Goal: Information Seeking & Learning: Compare options

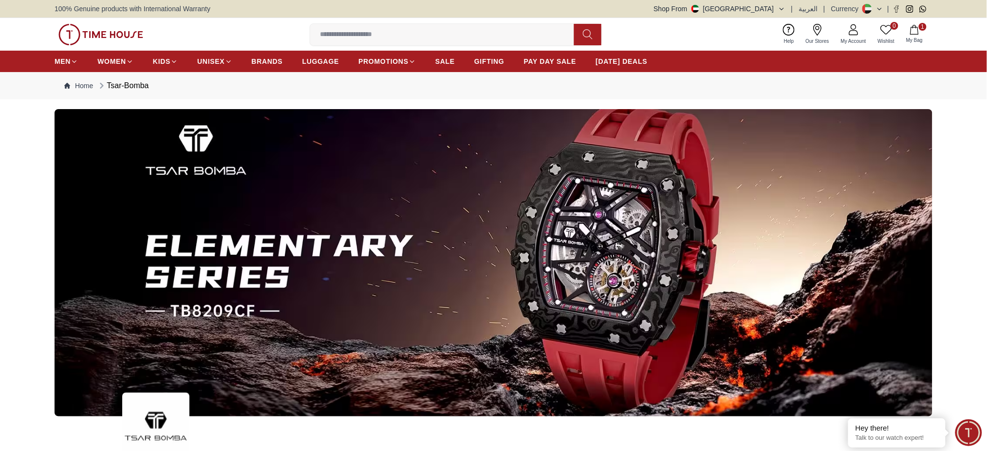
click at [784, 8] on icon "button" at bounding box center [782, 9] width 4 height 2
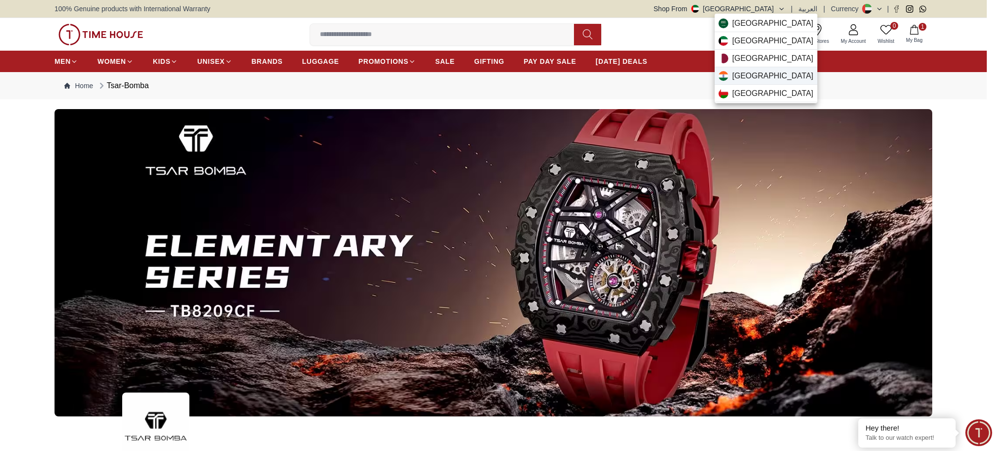
click at [742, 75] on span "India" at bounding box center [772, 76] width 81 height 12
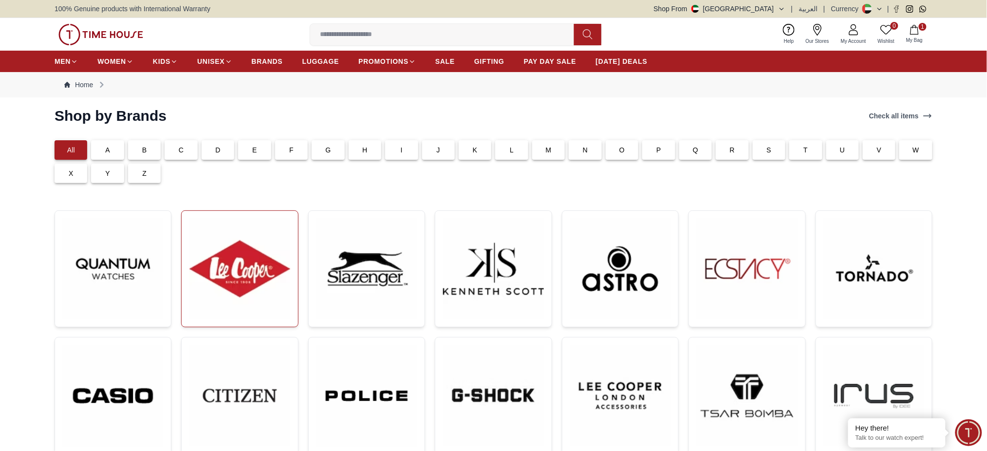
click at [234, 311] on img at bounding box center [239, 269] width 100 height 100
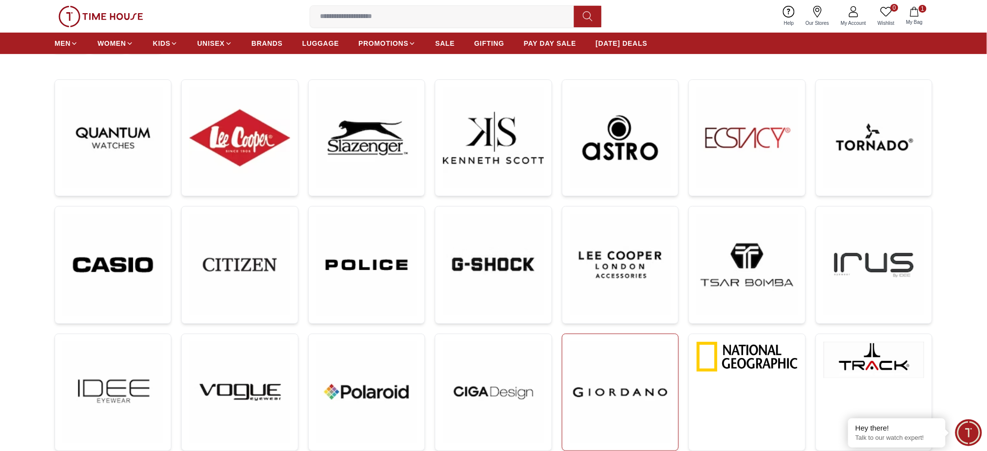
scroll to position [130, 0]
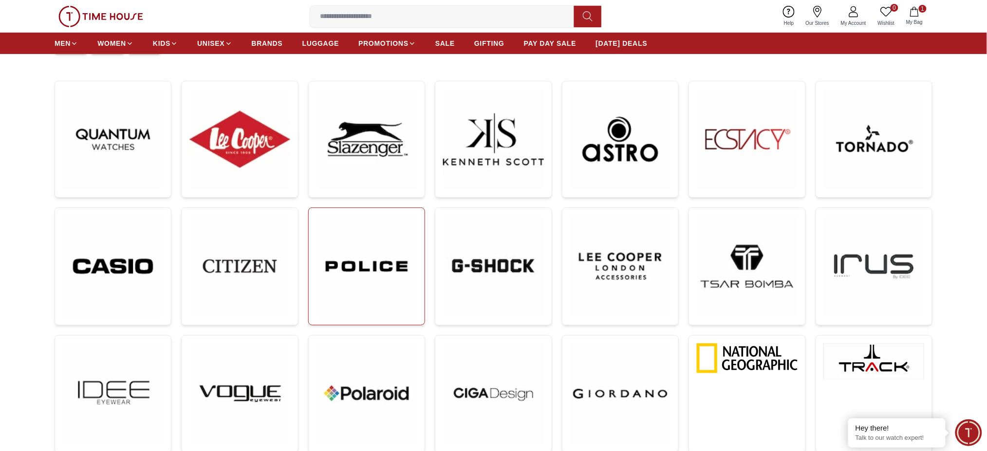
click at [396, 294] on img at bounding box center [367, 266] width 100 height 101
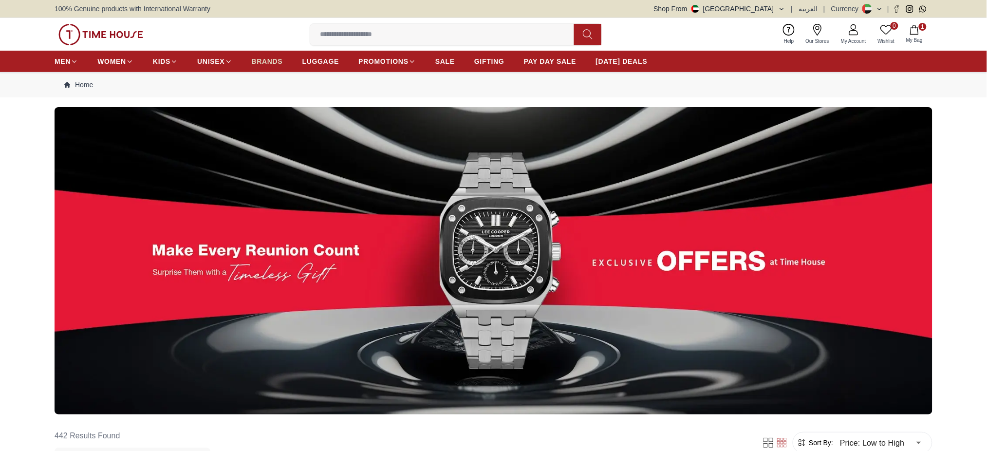
click at [264, 62] on span "BRANDS" at bounding box center [267, 61] width 31 height 10
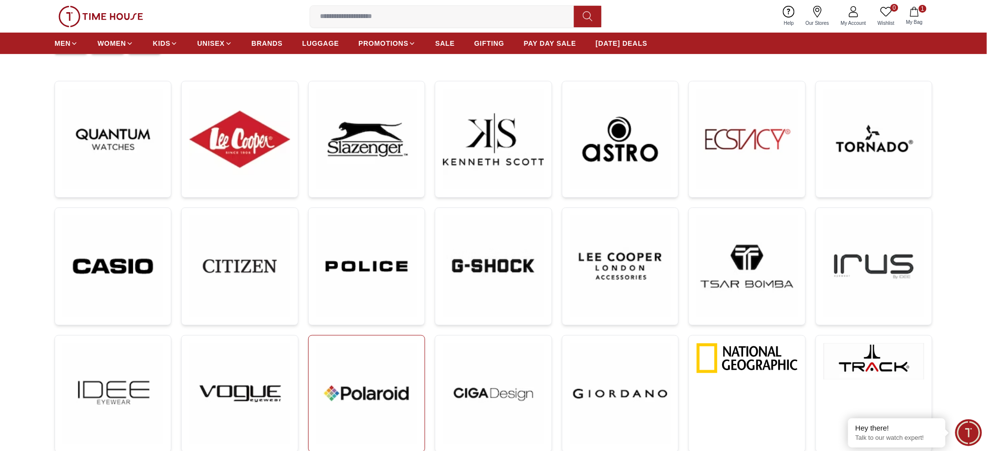
scroll to position [195, 0]
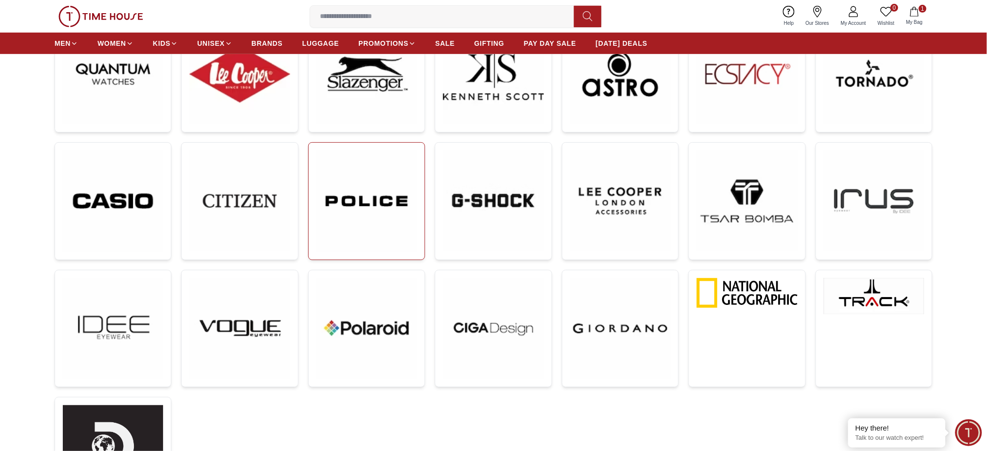
click at [385, 217] on img at bounding box center [367, 200] width 100 height 101
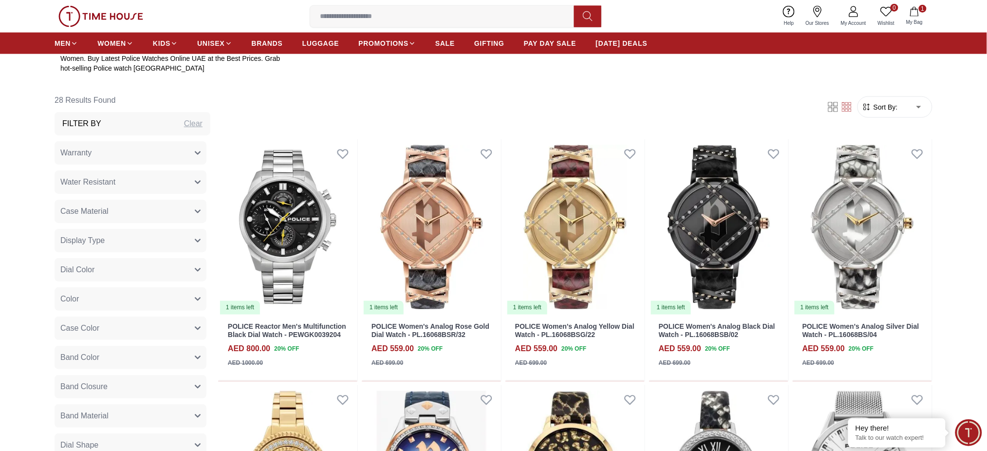
scroll to position [519, 0]
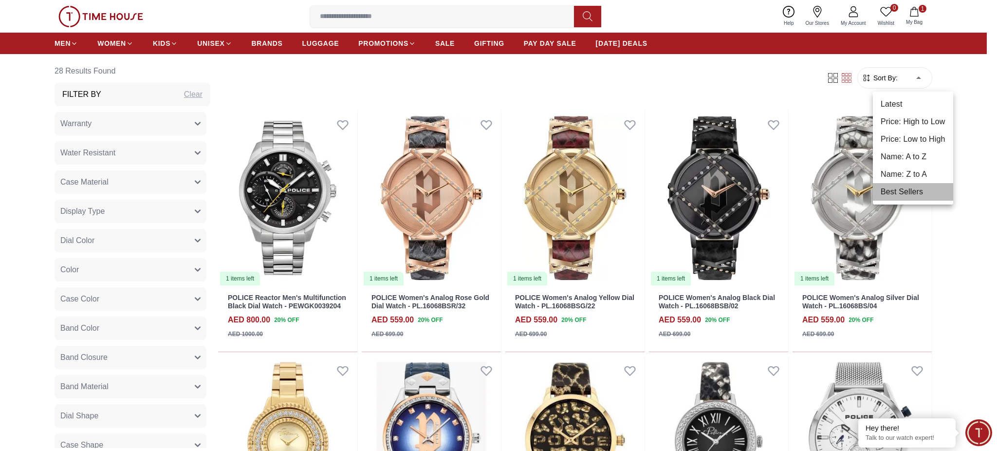
click at [898, 186] on li "Best Sellers" at bounding box center [913, 192] width 80 height 18
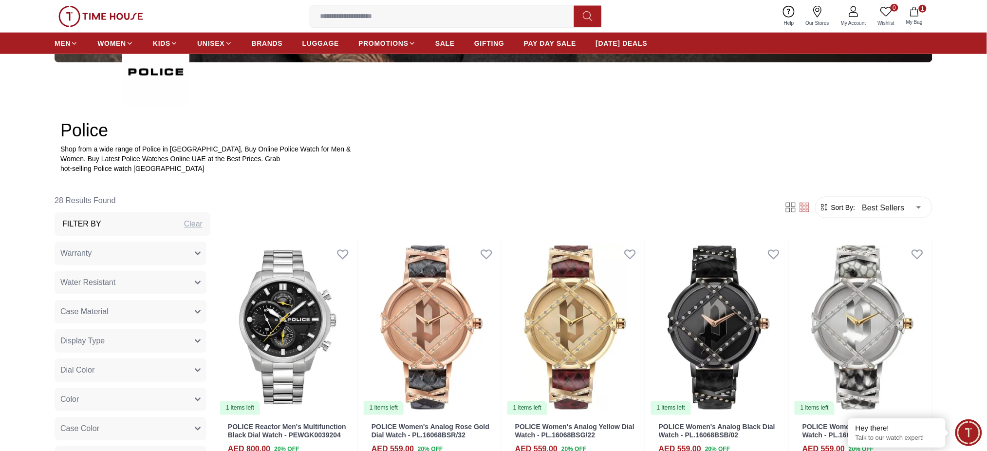
scroll to position [519, 0]
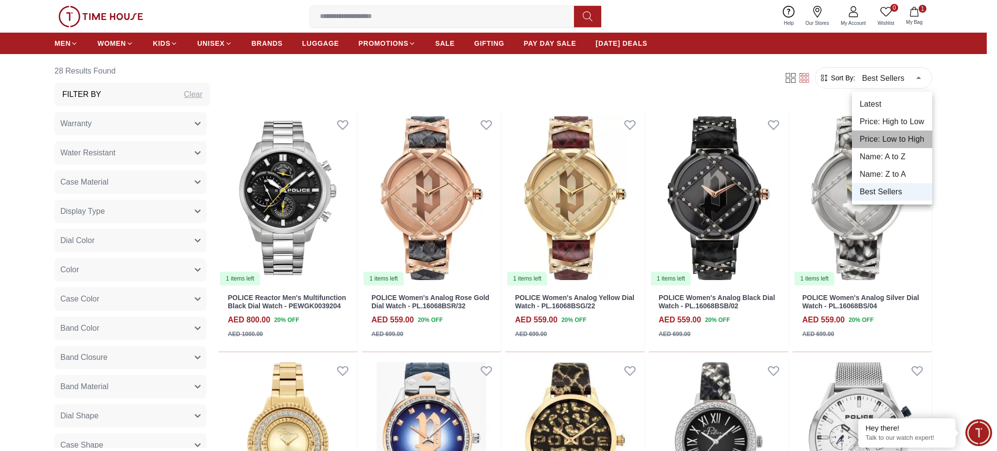
click at [907, 133] on li "Price: Low to High" at bounding box center [892, 140] width 80 height 18
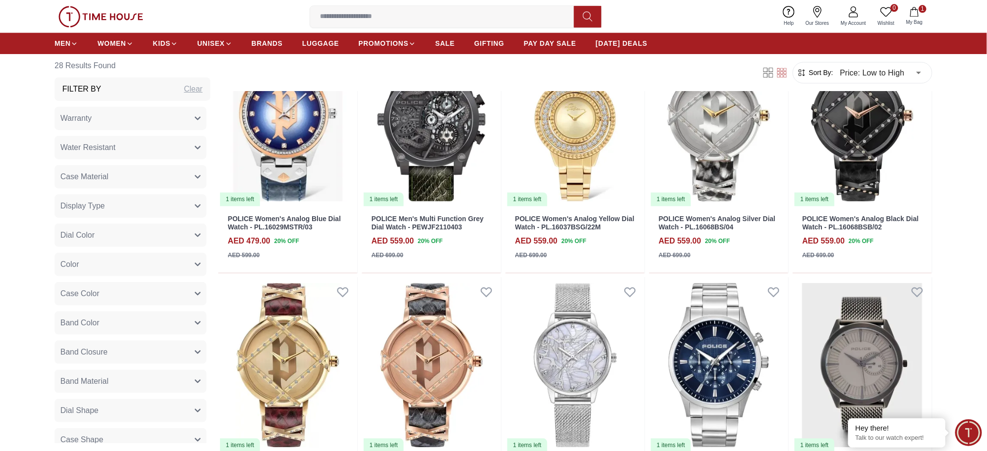
scroll to position [1103, 0]
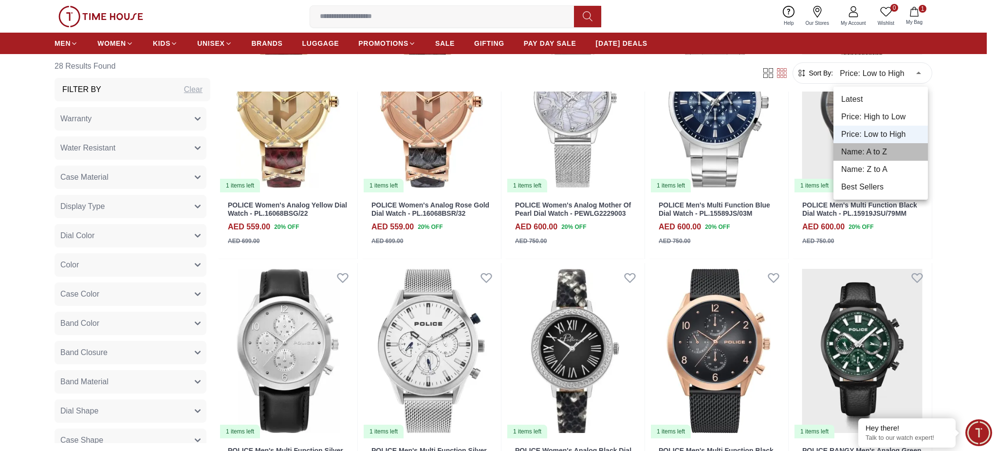
click at [881, 151] on li "Name: A to Z" at bounding box center [881, 152] width 94 height 18
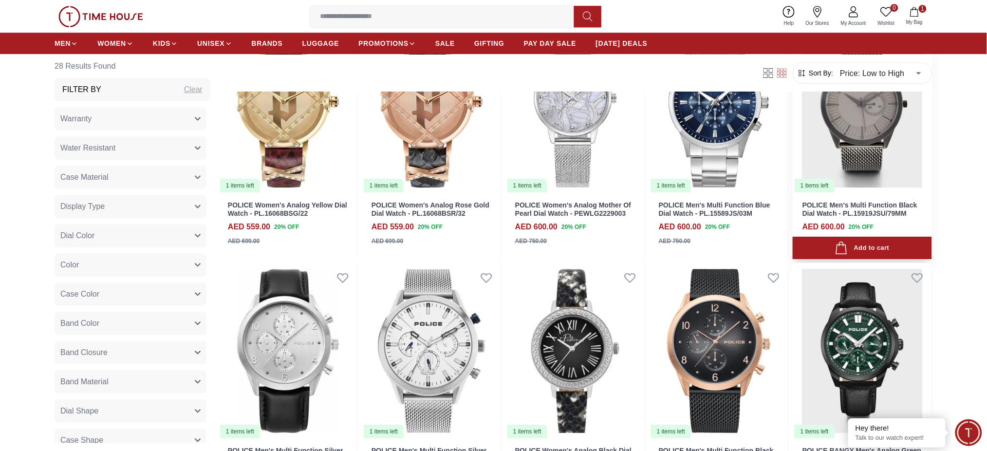
type input "*"
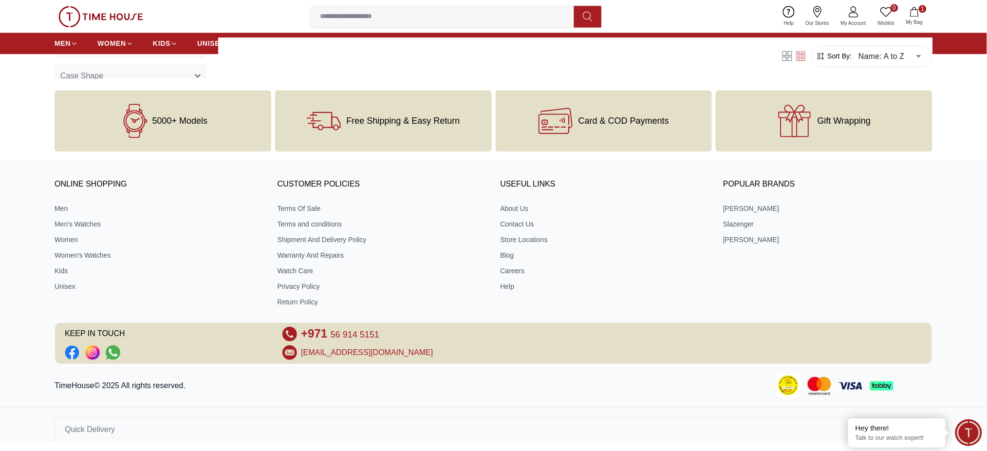
scroll to position [889, 0]
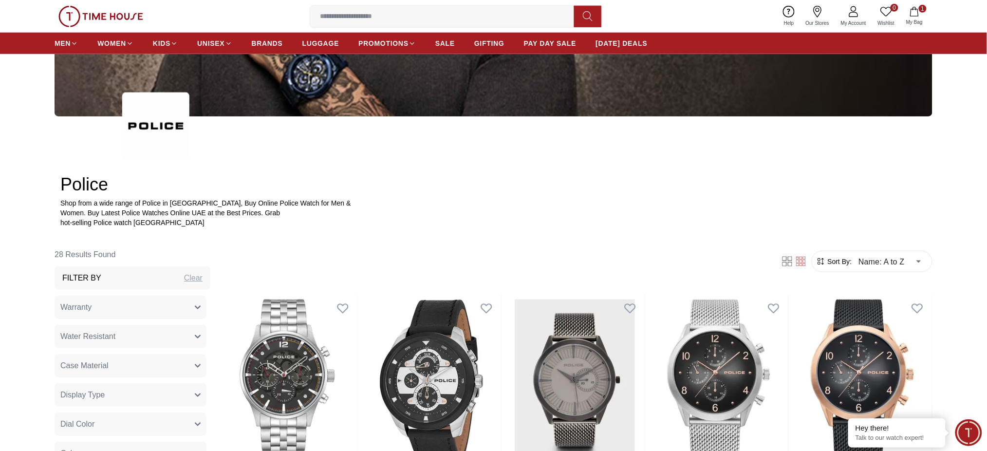
scroll to position [390, 0]
